Goal: Browse casually

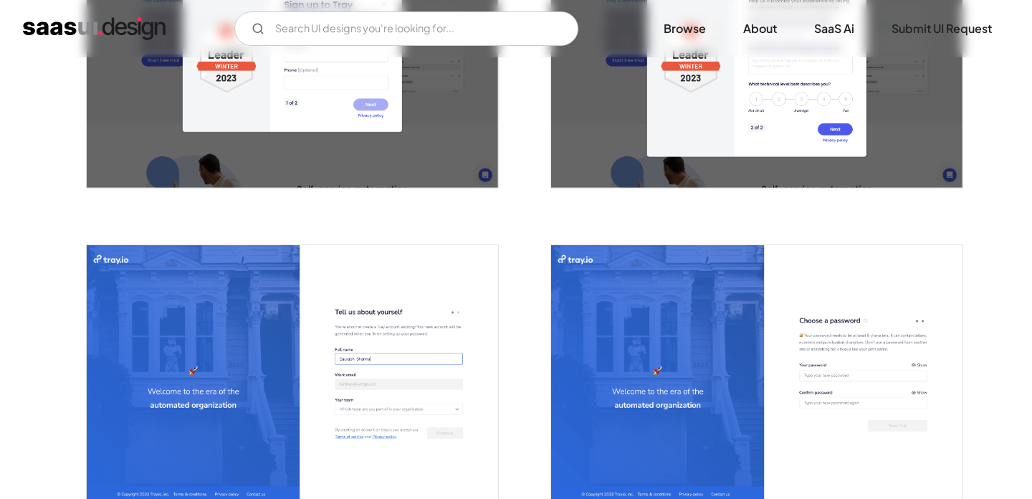
scroll to position [347, 0]
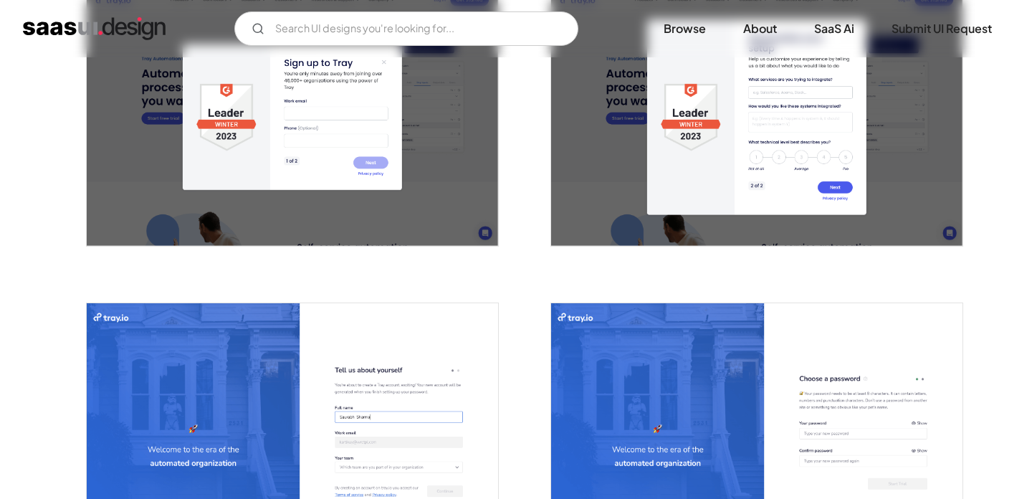
click at [56, 29] on img "home" at bounding box center [94, 28] width 143 height 23
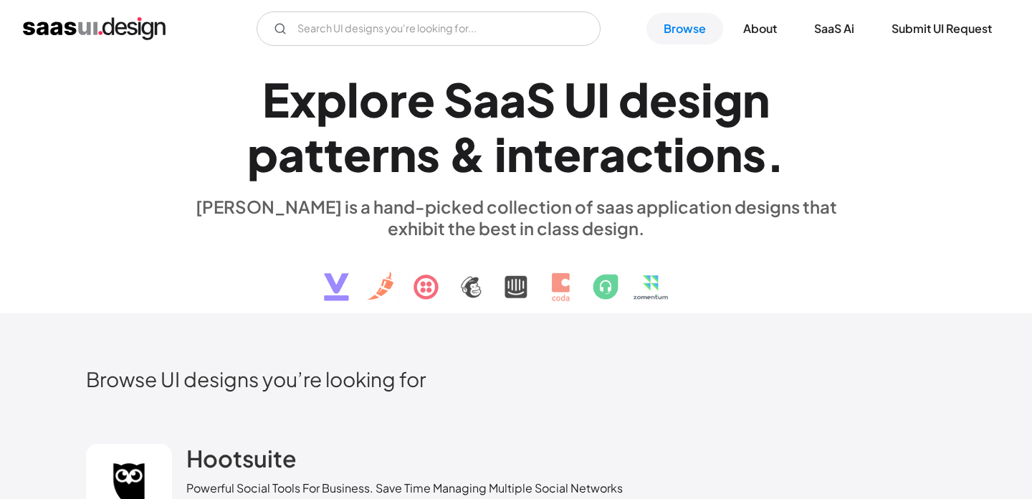
click at [603, 105] on div "I" at bounding box center [603, 99] width 13 height 55
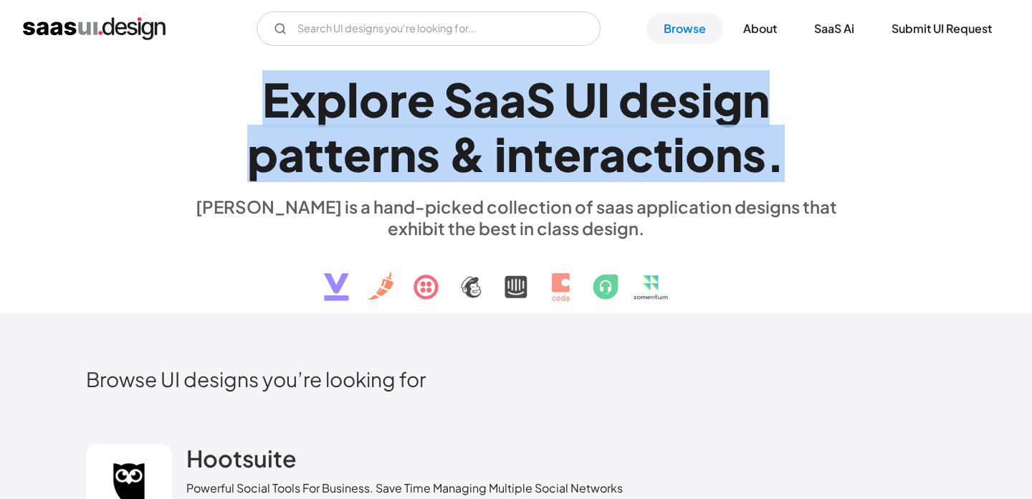
click at [603, 105] on div "I" at bounding box center [603, 99] width 13 height 55
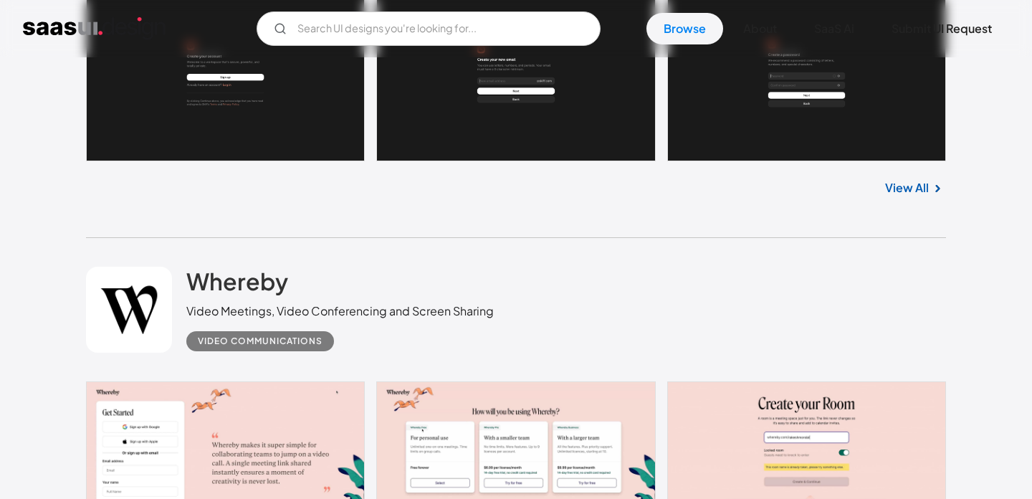
scroll to position [4423, 0]
